Goal: Task Accomplishment & Management: Manage account settings

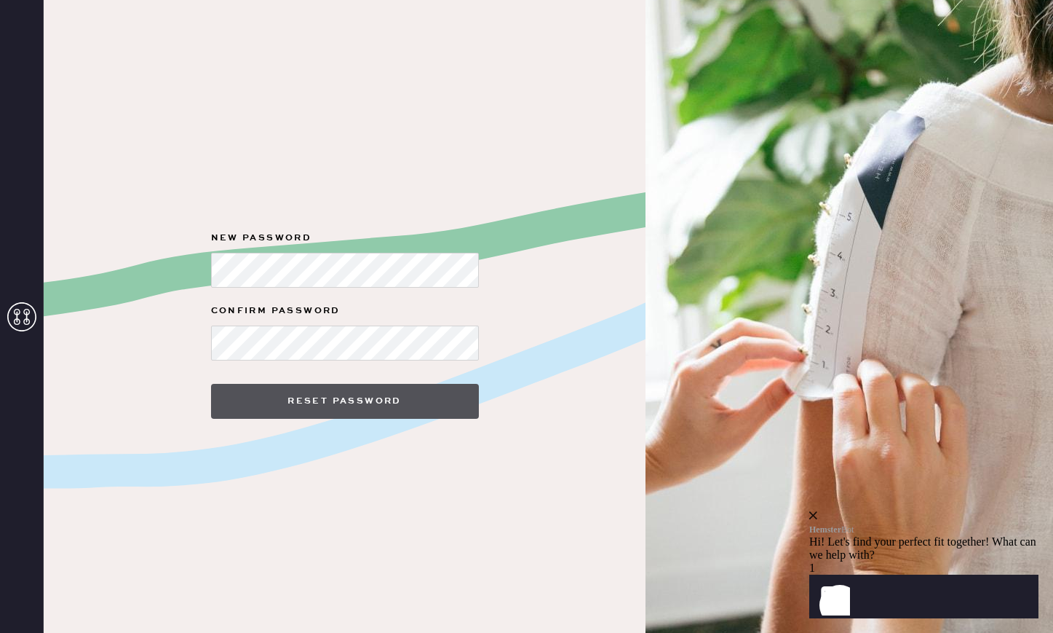
click at [335, 403] on button "Reset Password" at bounding box center [345, 401] width 268 height 35
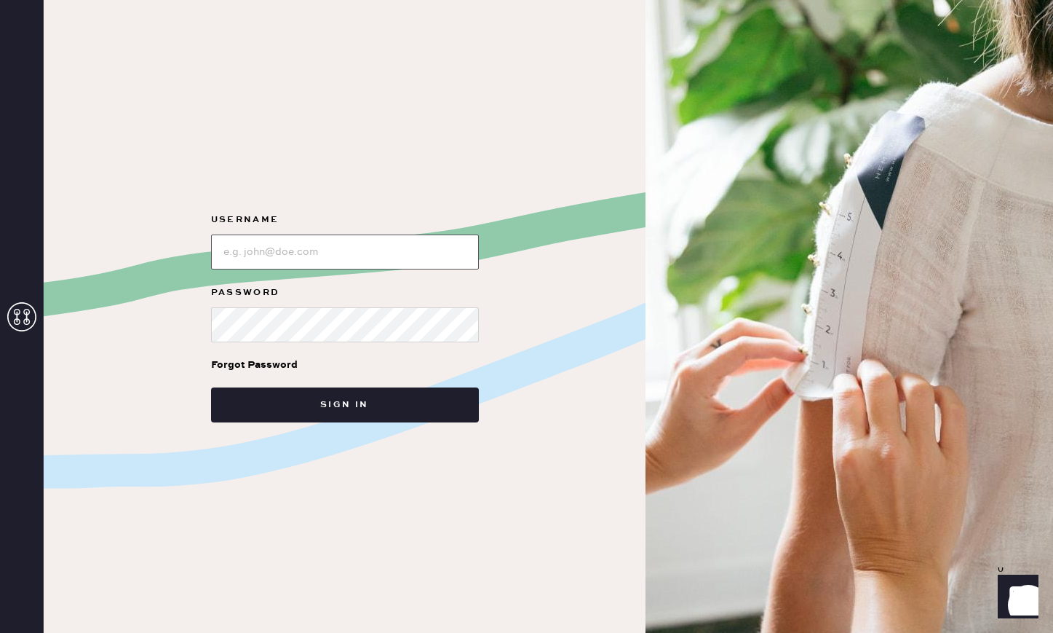
click at [286, 250] on input "loginName" at bounding box center [345, 251] width 268 height 35
type input "maisiemarie1978@gmail.com"
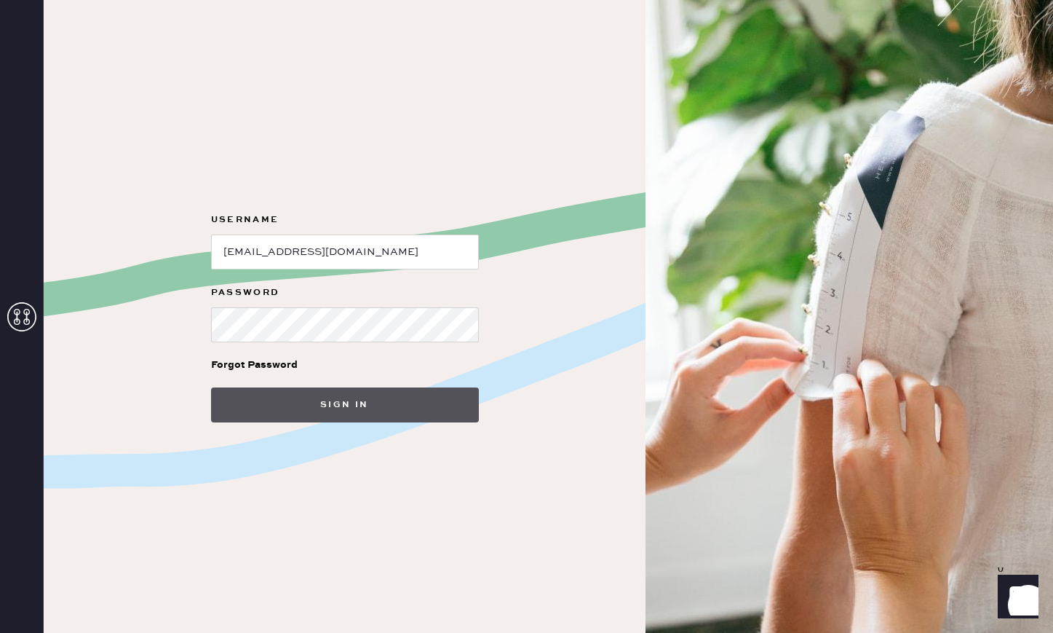
click at [330, 413] on button "Sign in" at bounding box center [345, 404] width 268 height 35
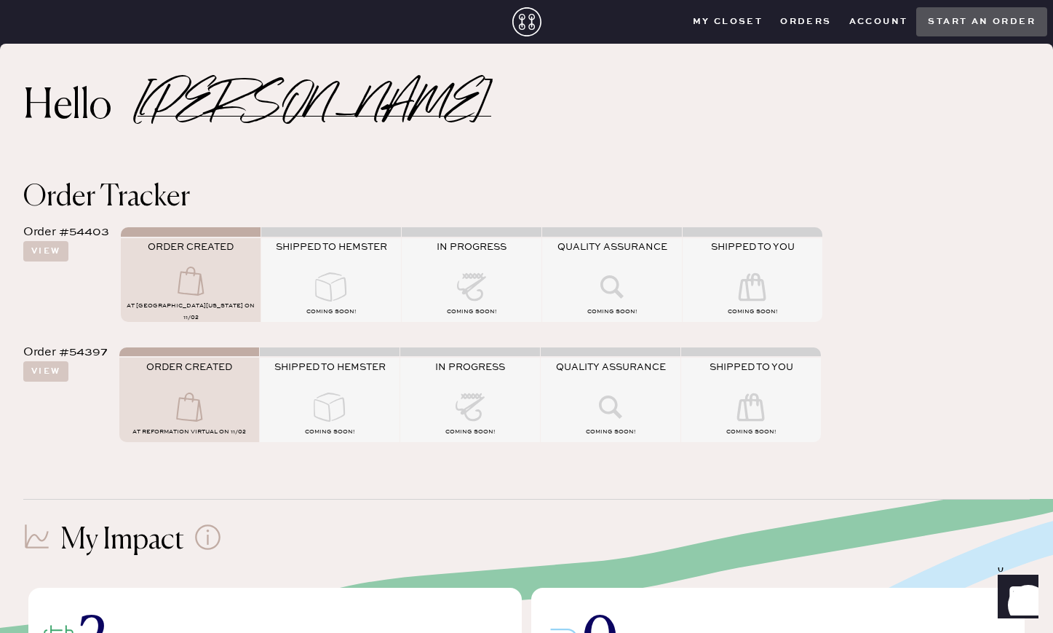
scroll to position [9, 0]
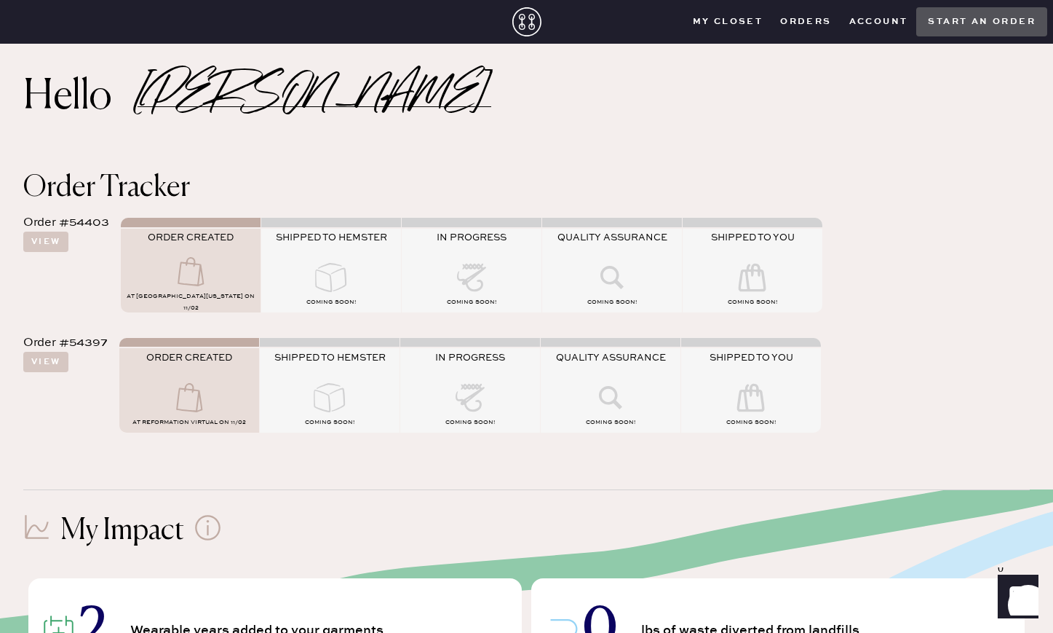
click at [755, 292] on div at bounding box center [753, 279] width 140 height 32
click at [314, 290] on icon at bounding box center [331, 277] width 58 height 29
click at [735, 27] on closet "My Closet" at bounding box center [728, 22] width 88 height 22
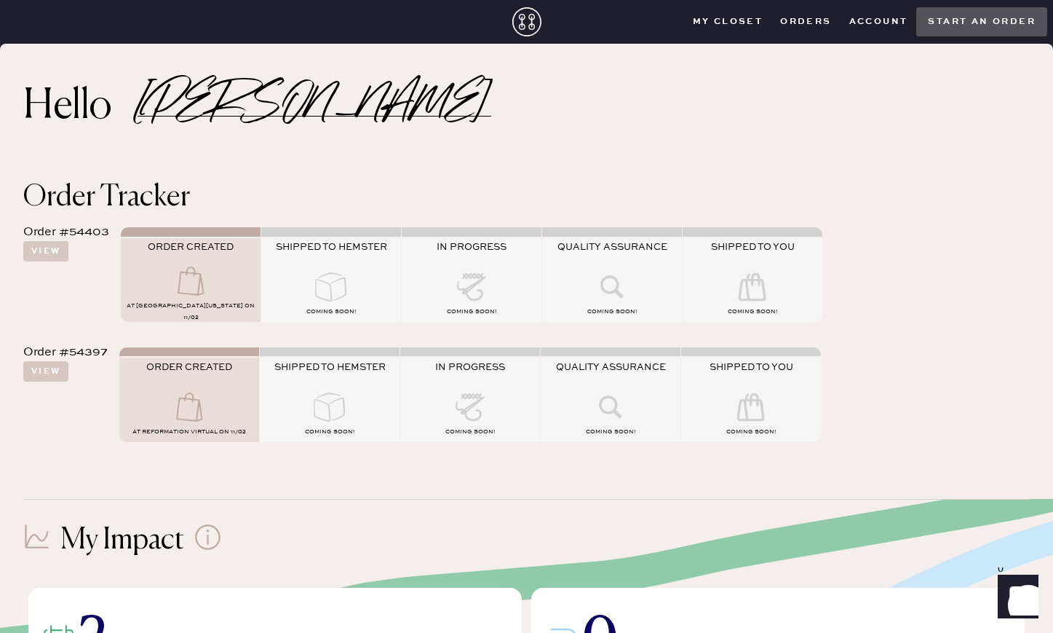
click at [796, 26] on button "Orders" at bounding box center [806, 22] width 68 height 22
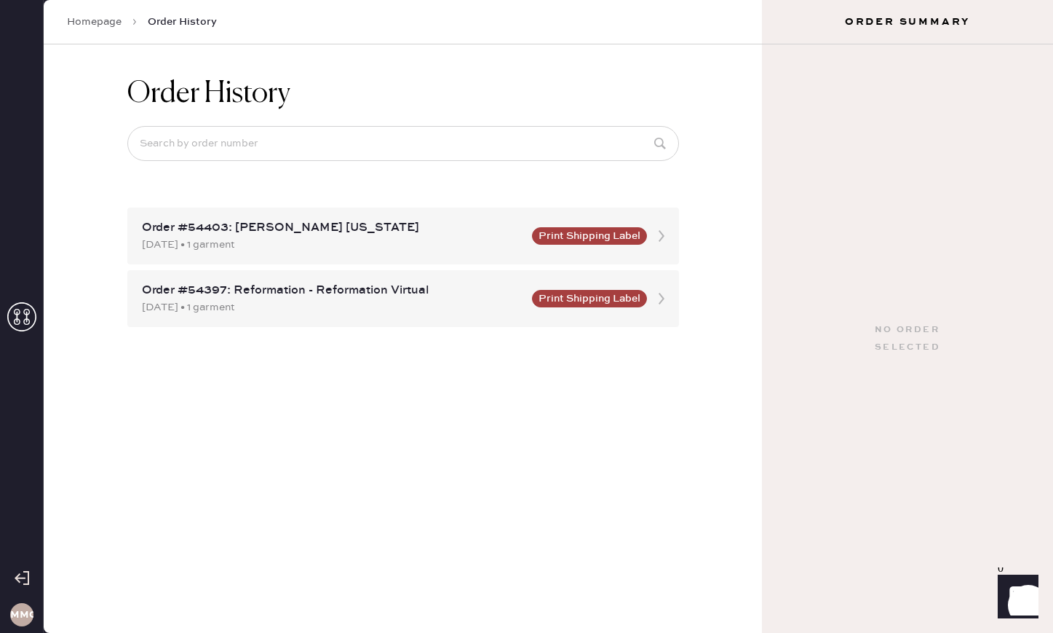
click at [87, 19] on link "Homepage" at bounding box center [94, 22] width 55 height 15
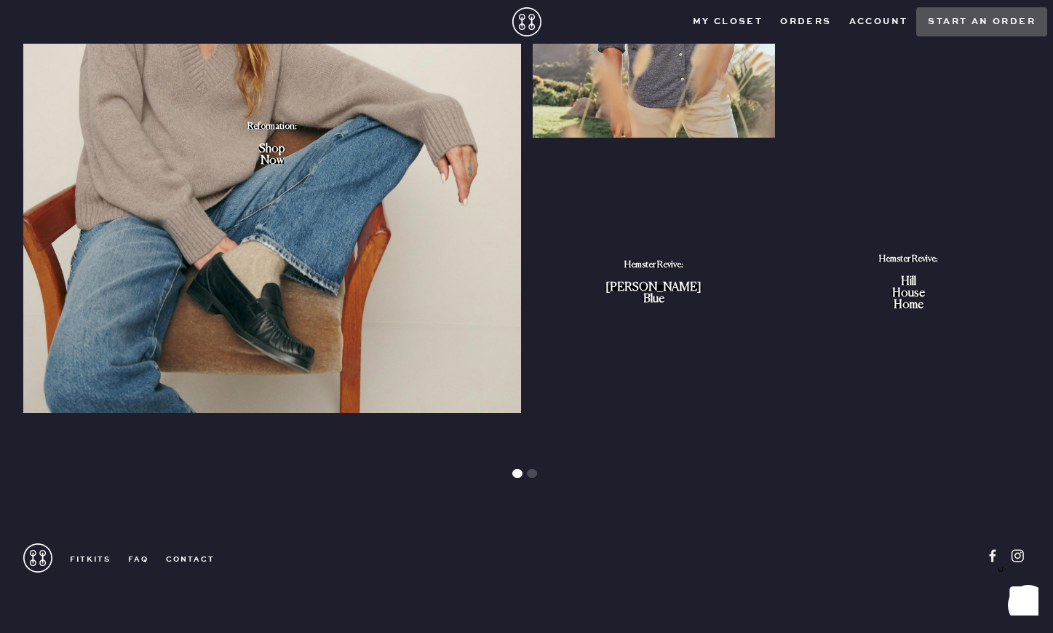
scroll to position [1690, 0]
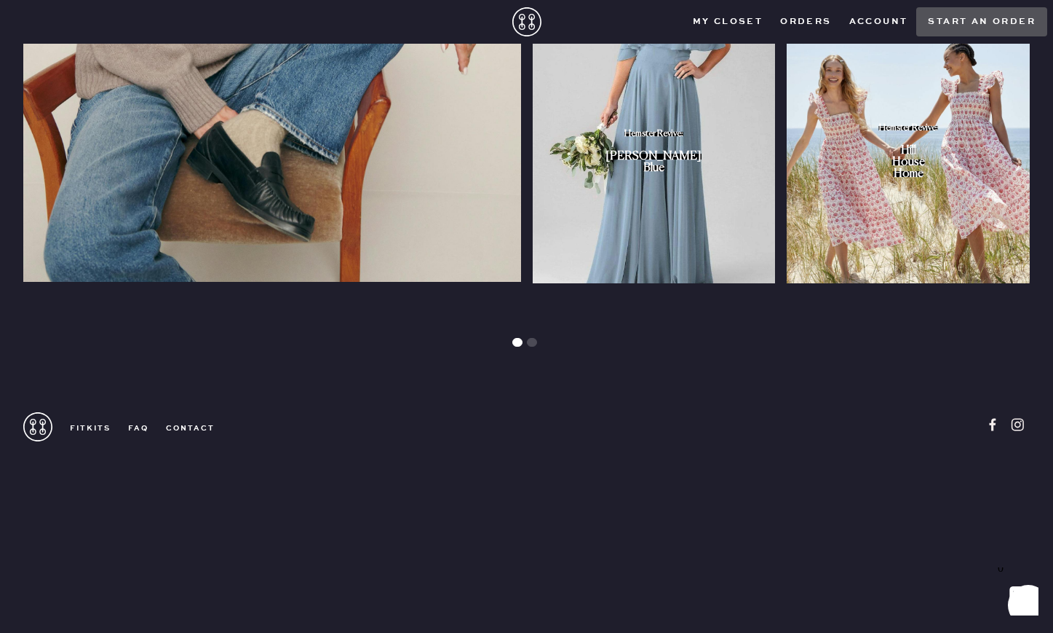
click at [192, 429] on link "contact" at bounding box center [182, 428] width 66 height 10
